Goal: Find specific page/section: Find specific page/section

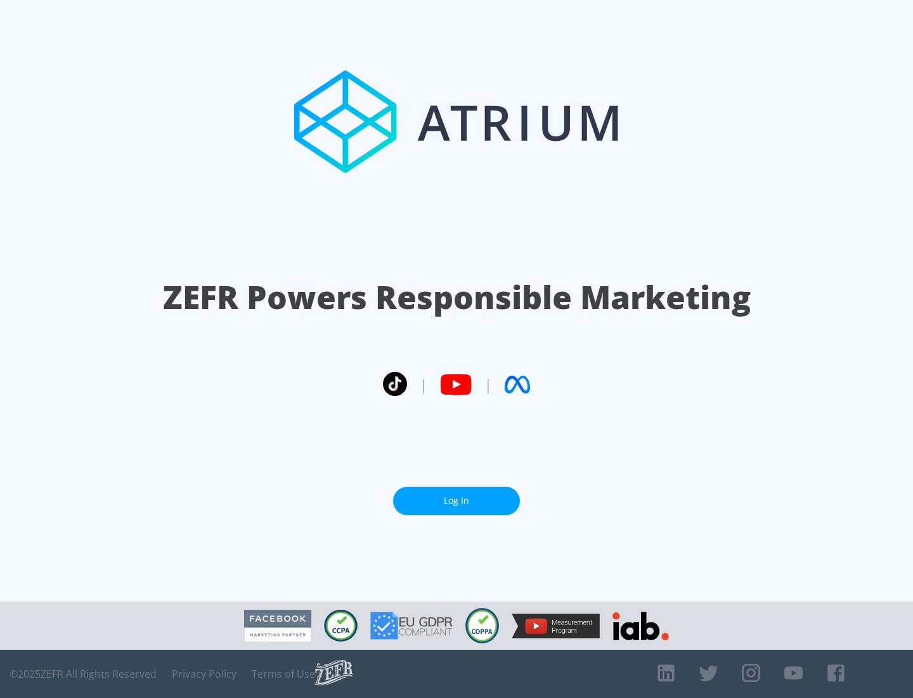
click at [457, 500] on link "Log In" at bounding box center [456, 501] width 127 height 29
